Goal: Use online tool/utility: Utilize a website feature to perform a specific function

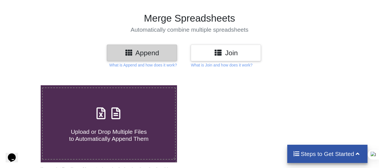
scroll to position [56, 0]
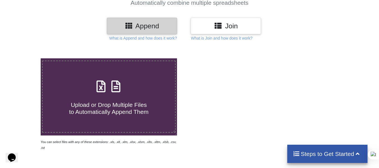
click at [104, 90] on icon at bounding box center [101, 84] width 14 height 12
click at [25, 58] on input "Upload or Drop Multiple Files to Automatically Append Them" at bounding box center [25, 58] width 0 height 0
click at [99, 86] on div "Welcome to our site, if you need help simply reply to this message, we are onli…" at bounding box center [58, 83] width 101 height 9
click at [147, 86] on div "Upload or Drop Multiple Files to Automatically Append Them" at bounding box center [109, 97] width 133 height 38
click at [25, 58] on input "Upload or Drop Multiple Files to Automatically Append Them" at bounding box center [25, 58] width 0 height 0
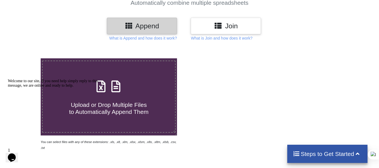
type input "C:\fakepath\BRA -FIRE MAINTENCE SERVICES.xlsx"
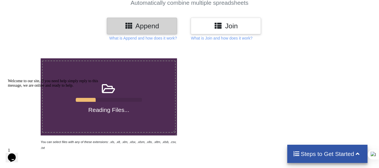
click at [13, 79] on div at bounding box center [58, 79] width 101 height 0
click at [67, 88] on div "Welcome to our site, if you need help simply reply to this message, we are onli…" at bounding box center [58, 83] width 101 height 9
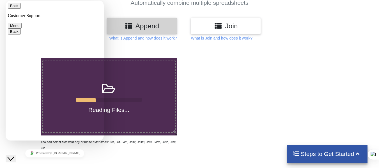
click at [12, 155] on button "Close Chat This icon closes the chat window." at bounding box center [11, 158] width 10 height 7
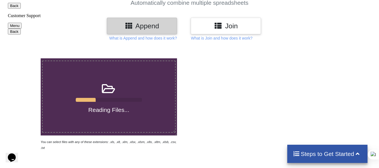
click at [181, 85] on div at bounding box center [186, 104] width 14 height 92
click at [108, 92] on icon at bounding box center [108, 86] width 14 height 12
click at [25, 58] on input "Reading Files..." at bounding box center [25, 58] width 0 height 0
